Goal: Check status: Check status

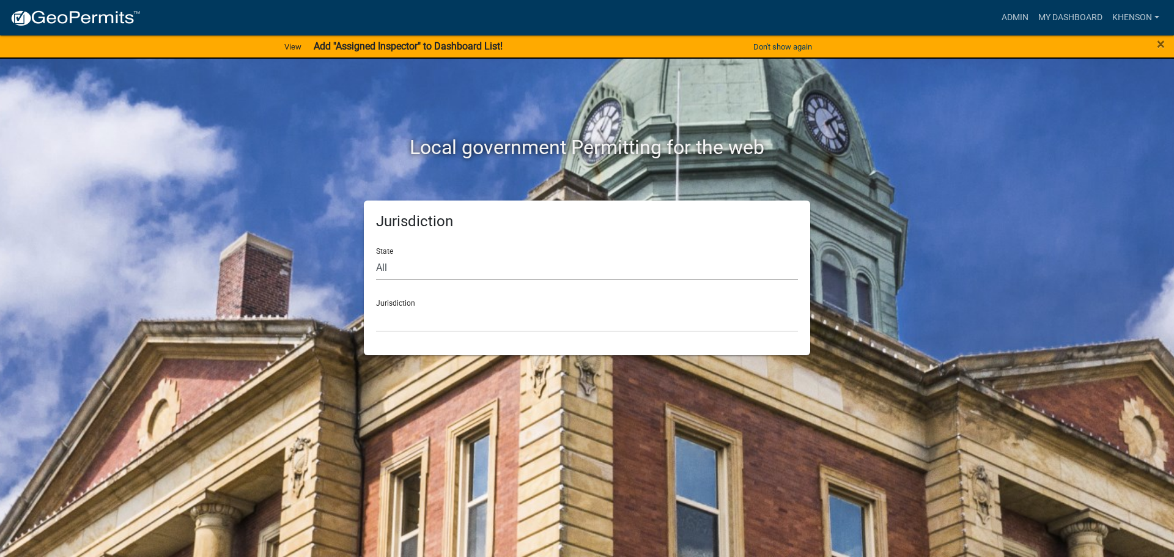
click at [388, 261] on select "All [US_STATE] [US_STATE] [US_STATE] [US_STATE] [US_STATE] [US_STATE] [US_STATE…" at bounding box center [587, 267] width 422 height 25
select select "[US_STATE]"
click at [376, 255] on select "All [US_STATE] [US_STATE] [US_STATE] [US_STATE] [US_STATE] [US_STATE] [US_STATE…" at bounding box center [587, 267] width 422 height 25
click at [409, 320] on select "City of [GEOGRAPHIC_DATA], [US_STATE] [GEOGRAPHIC_DATA], [US_STATE][PERSON_NAME…" at bounding box center [587, 319] width 422 height 25
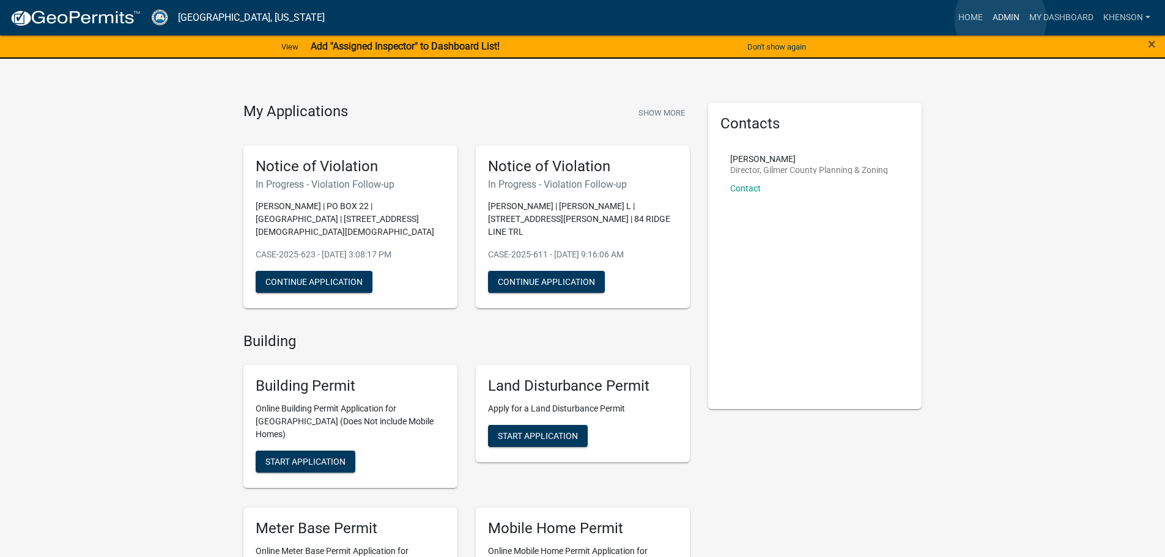
click at [1001, 20] on link "Admin" at bounding box center [1006, 17] width 37 height 23
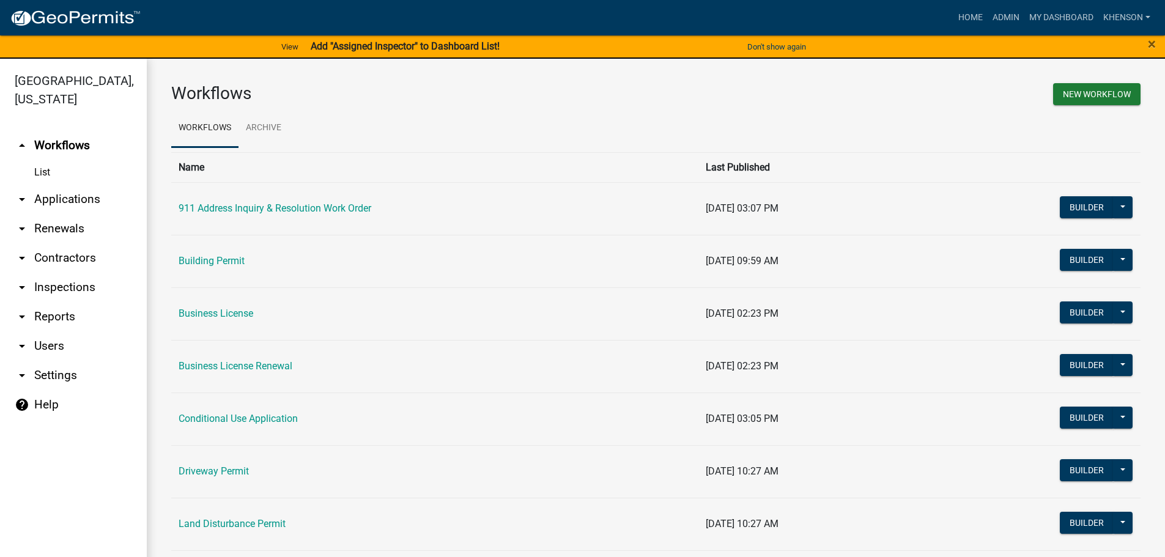
click at [82, 198] on link "arrow_drop_down Applications" at bounding box center [73, 199] width 147 height 29
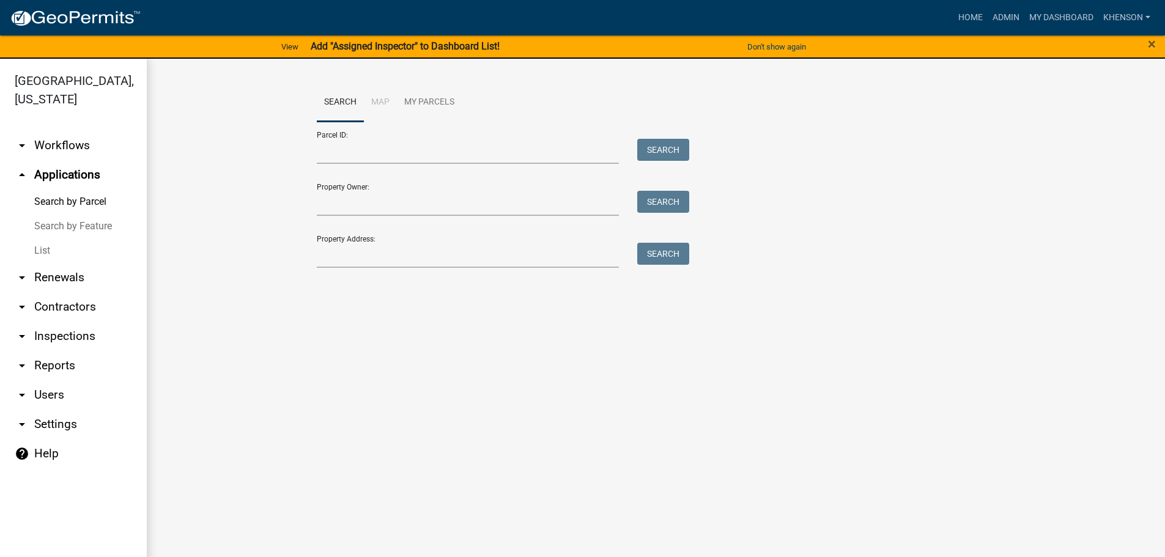
click at [37, 249] on link "List" at bounding box center [73, 251] width 147 height 24
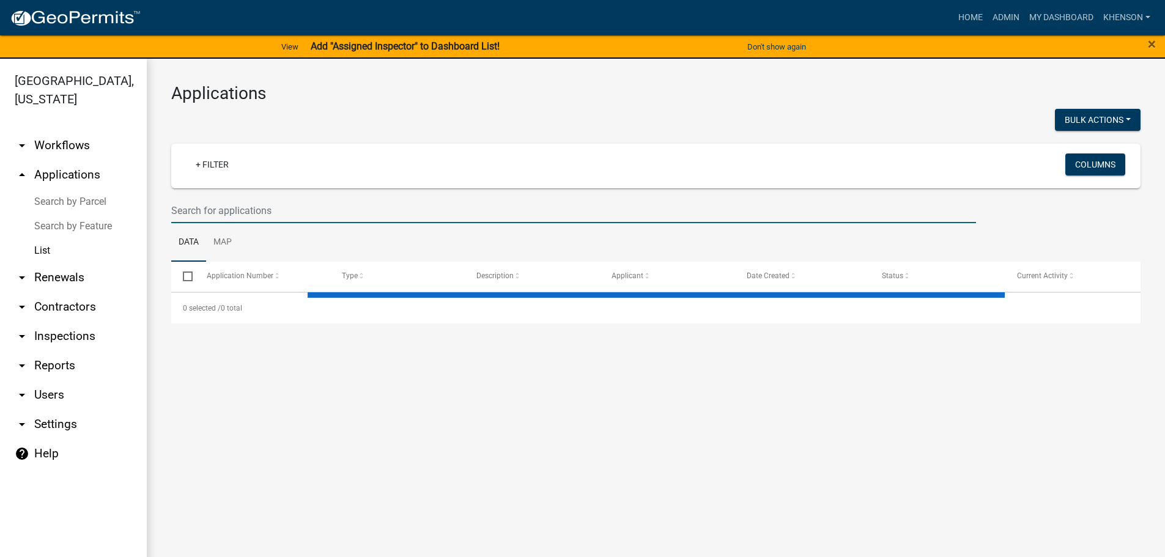
click at [203, 209] on input "text" at bounding box center [573, 210] width 805 height 25
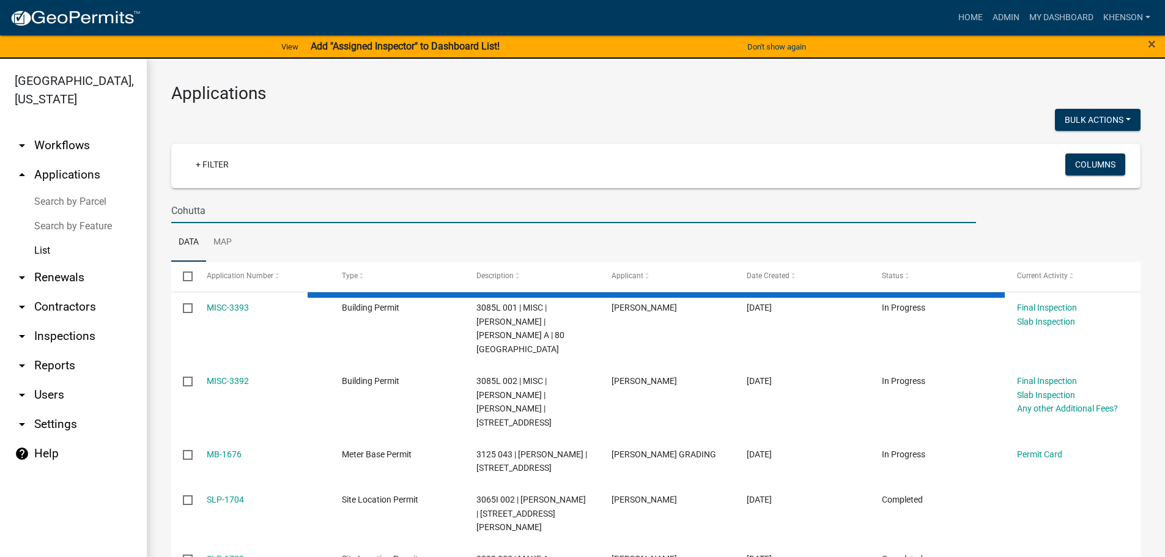
type input "Cohutta"
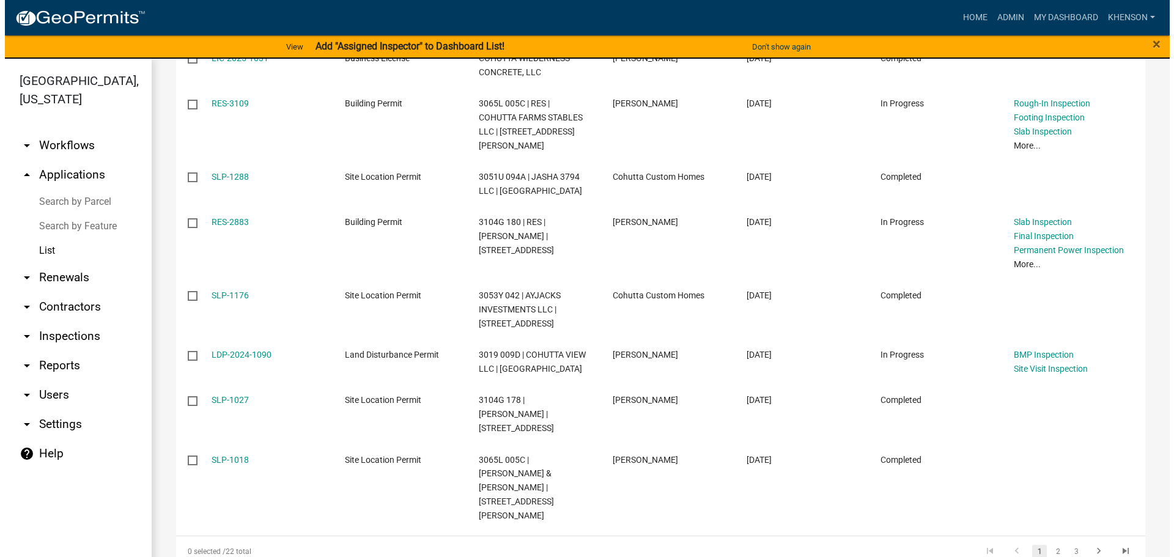
scroll to position [412, 0]
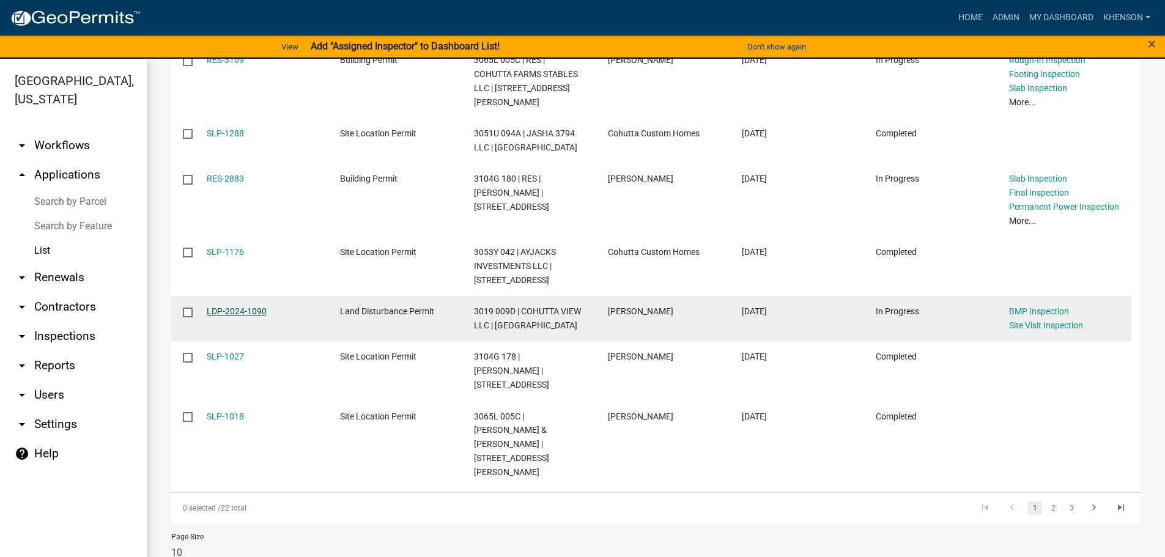
click at [226, 313] on link "LDP-2024-1090" at bounding box center [237, 311] width 60 height 10
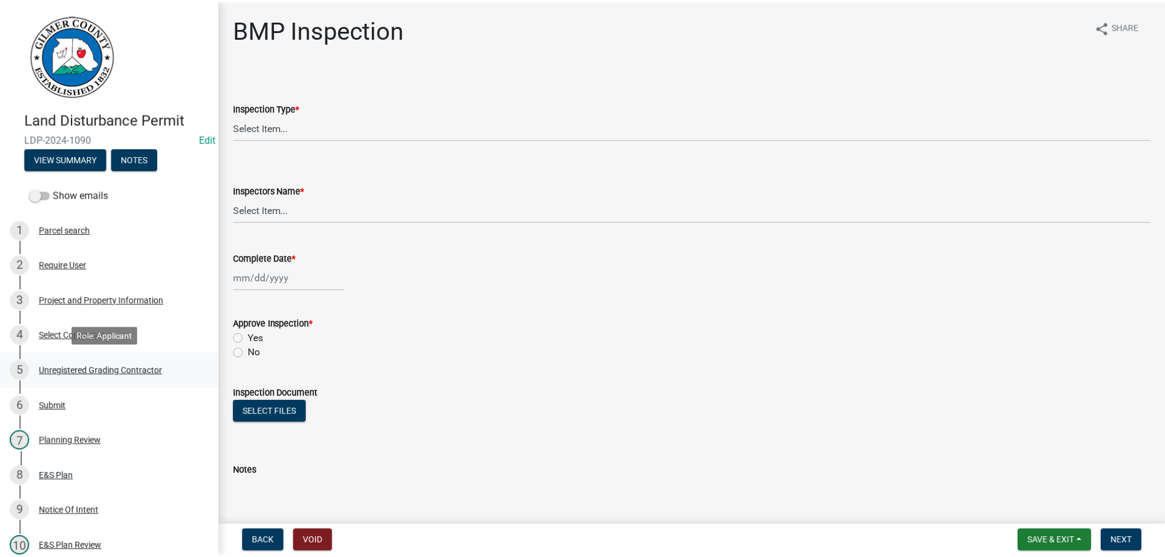
scroll to position [245, 0]
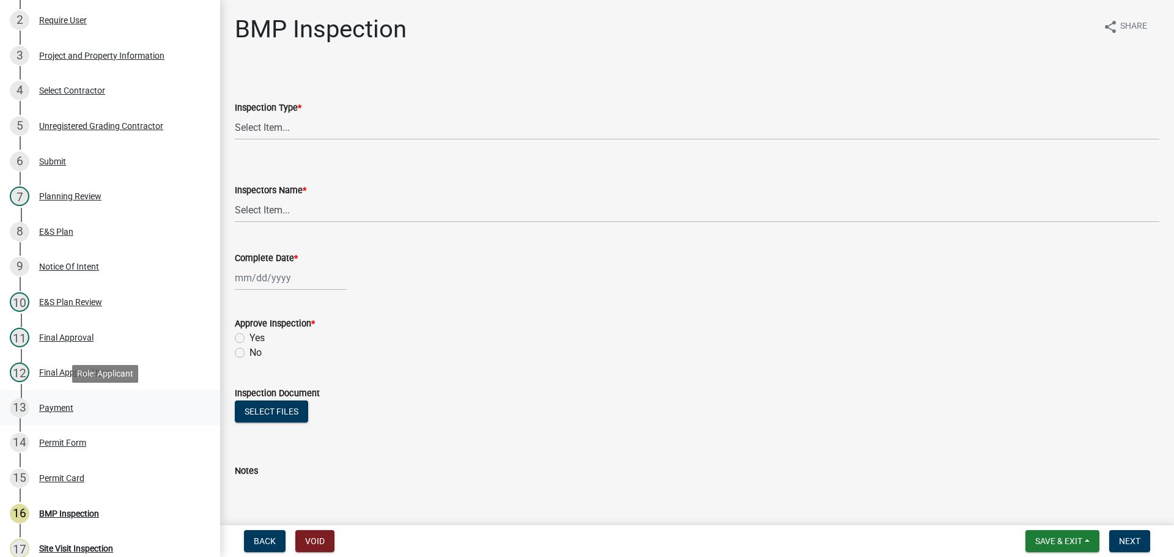
click at [46, 412] on div "Payment" at bounding box center [56, 408] width 34 height 9
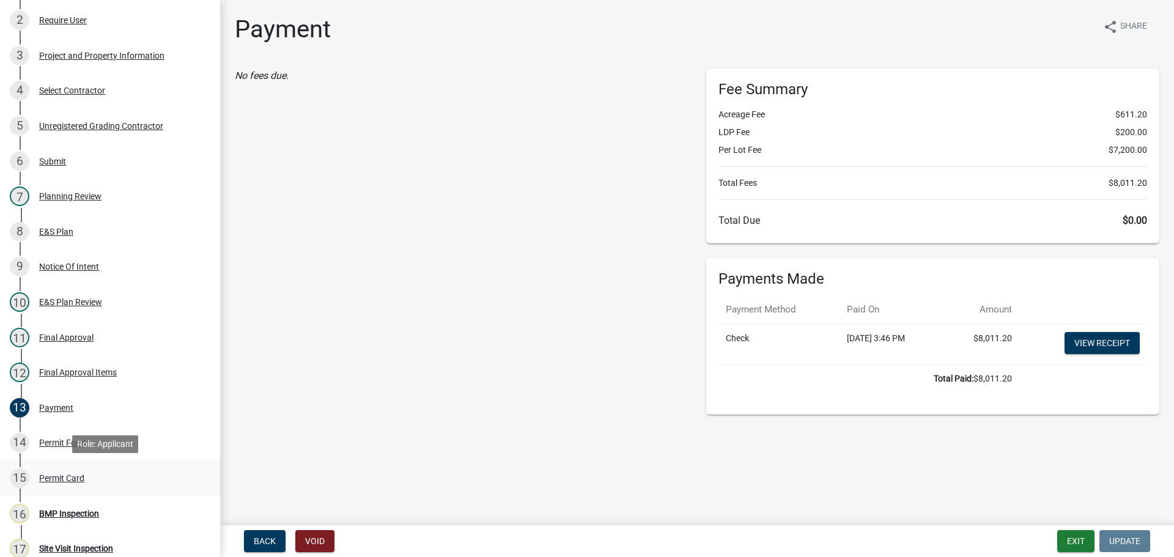
click at [59, 480] on div "Permit Card" at bounding box center [61, 478] width 45 height 9
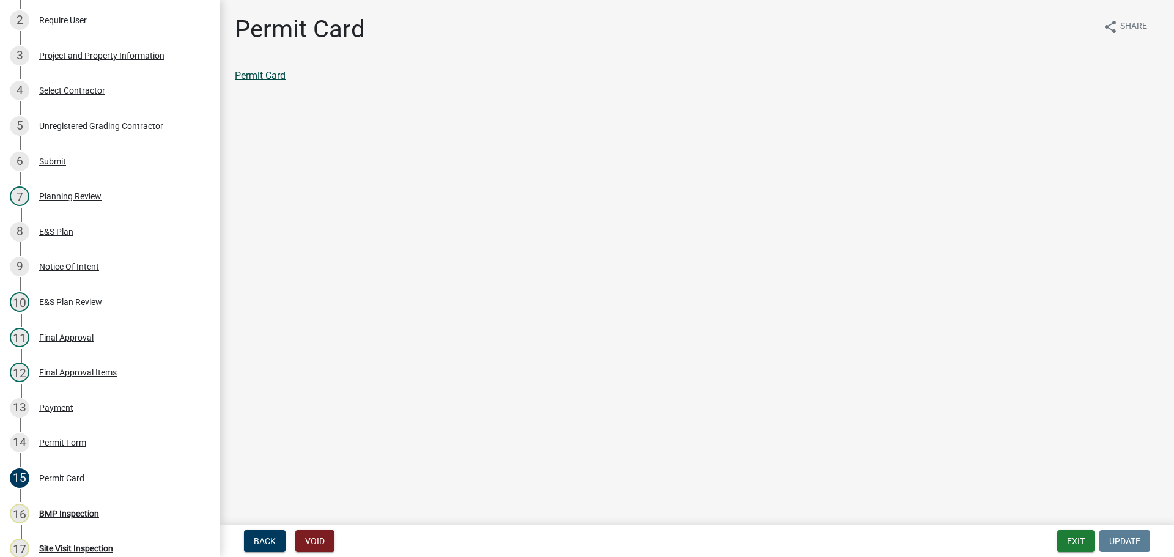
click at [270, 76] on link "Permit Card" at bounding box center [260, 76] width 51 height 12
click at [1072, 540] on button "Exit" at bounding box center [1076, 541] width 37 height 22
